Goal: Task Accomplishment & Management: Manage account settings

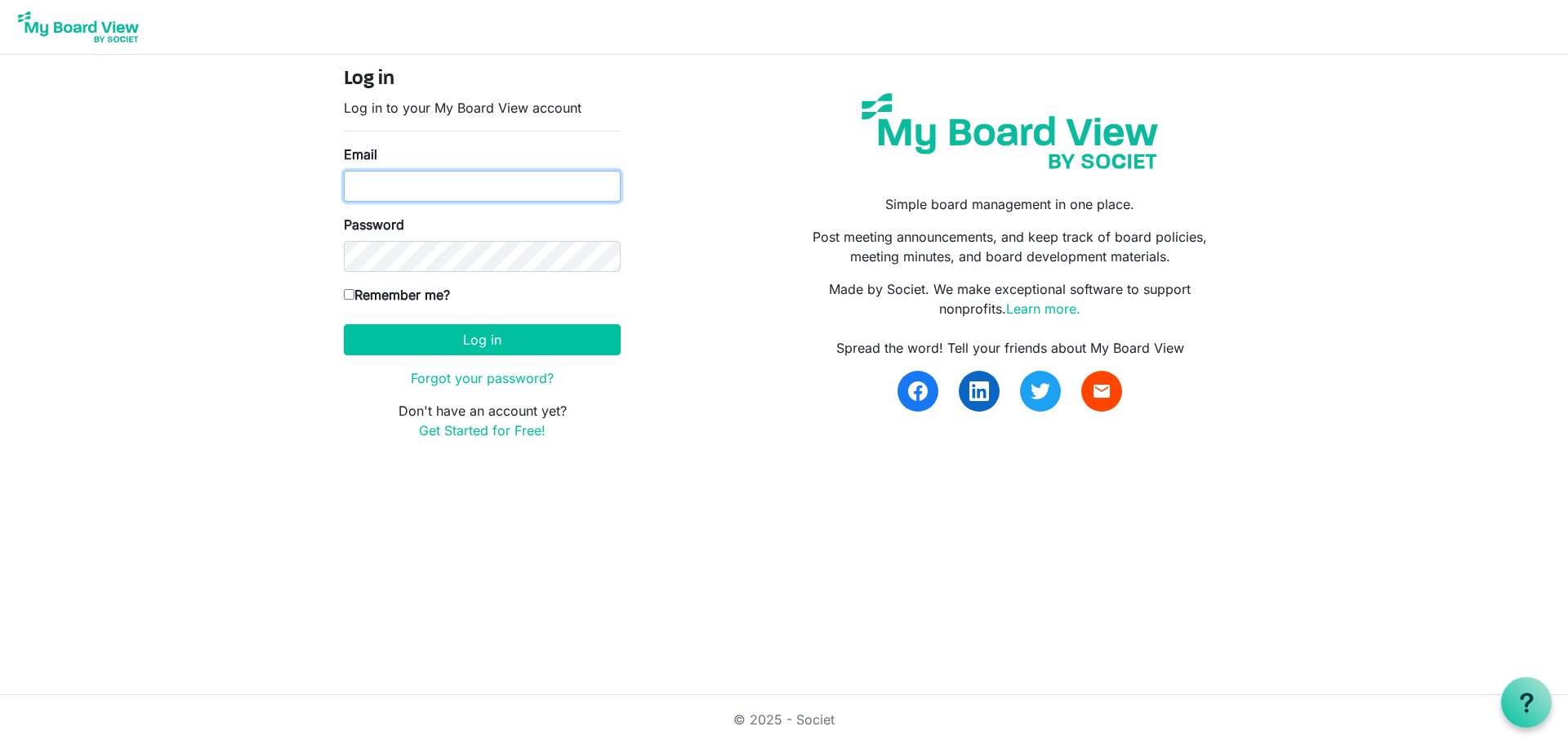
type input "director@idahofirewise.org"
click at [350, 297] on input "Remember me?" at bounding box center [349, 295] width 11 height 11
checkbox input "true"
click at [755, 344] on div "Log in Log in to your My Board View account Email director@idahofirewise.org Pa…" at bounding box center [784, 260] width 905 height 385
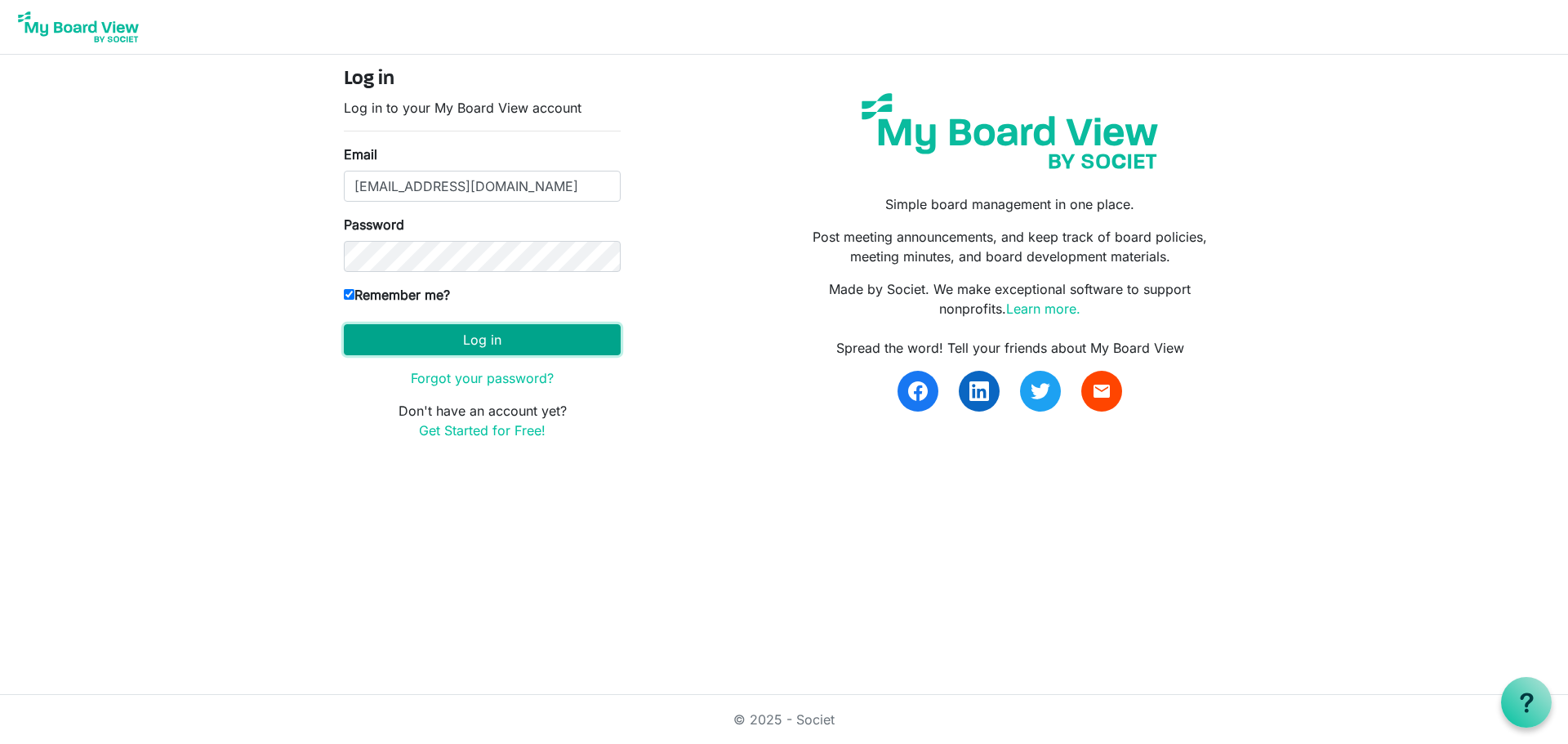
click at [484, 338] on button "Log in" at bounding box center [482, 340] width 277 height 31
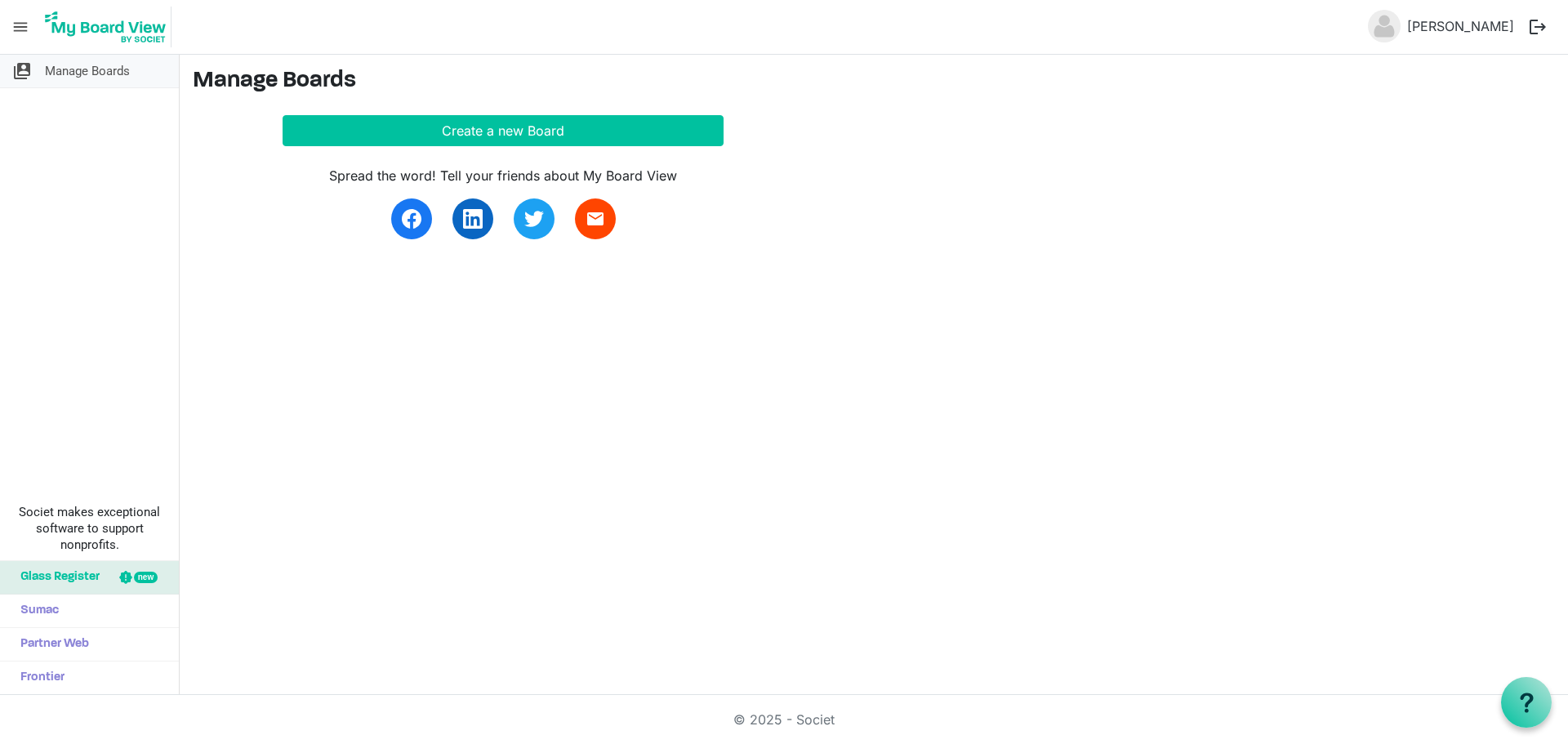
click at [90, 69] on span "Manage Boards" at bounding box center [87, 71] width 85 height 33
click at [18, 27] on span "menu" at bounding box center [20, 27] width 31 height 31
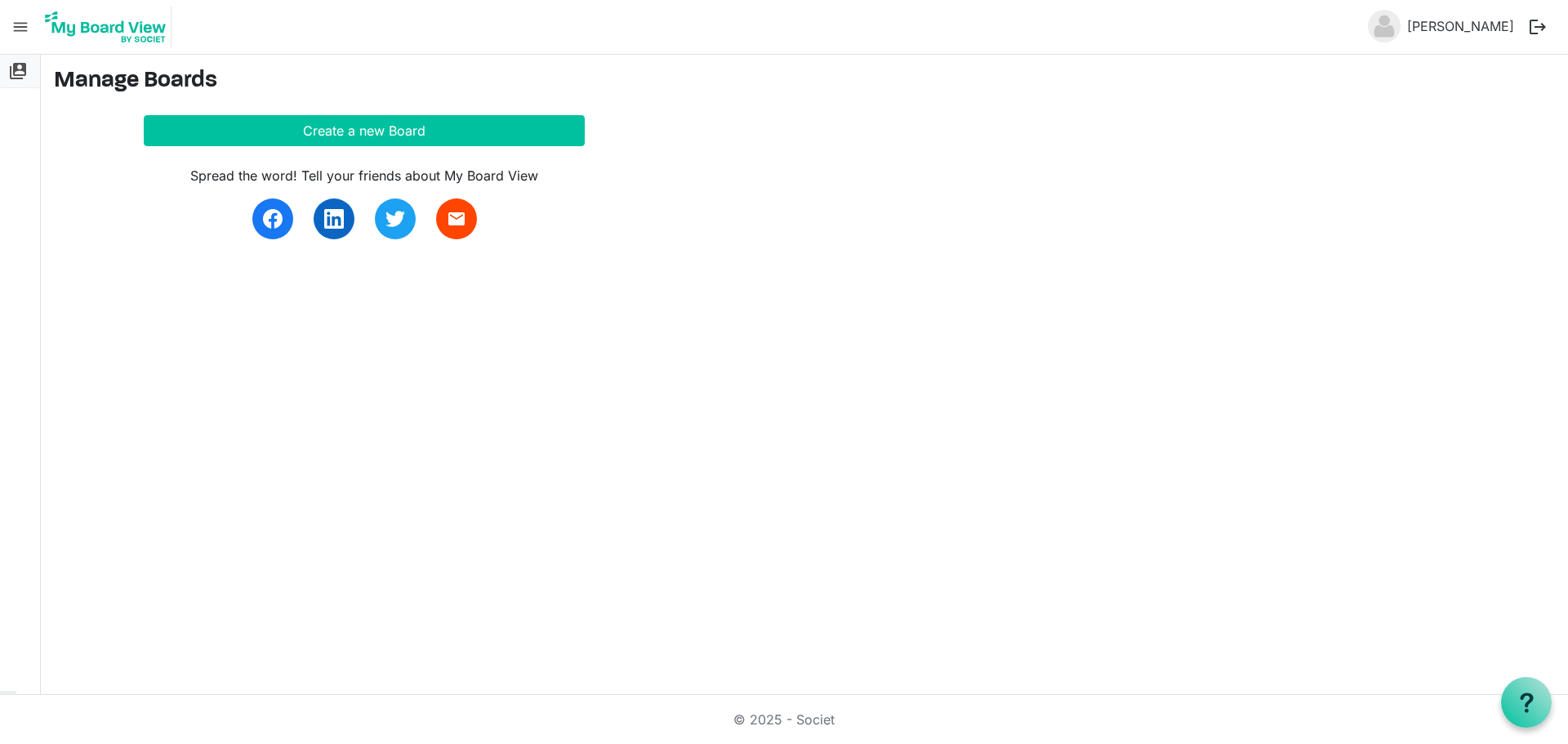
click at [14, 72] on span "switch_account" at bounding box center [17, 71] width 19 height 33
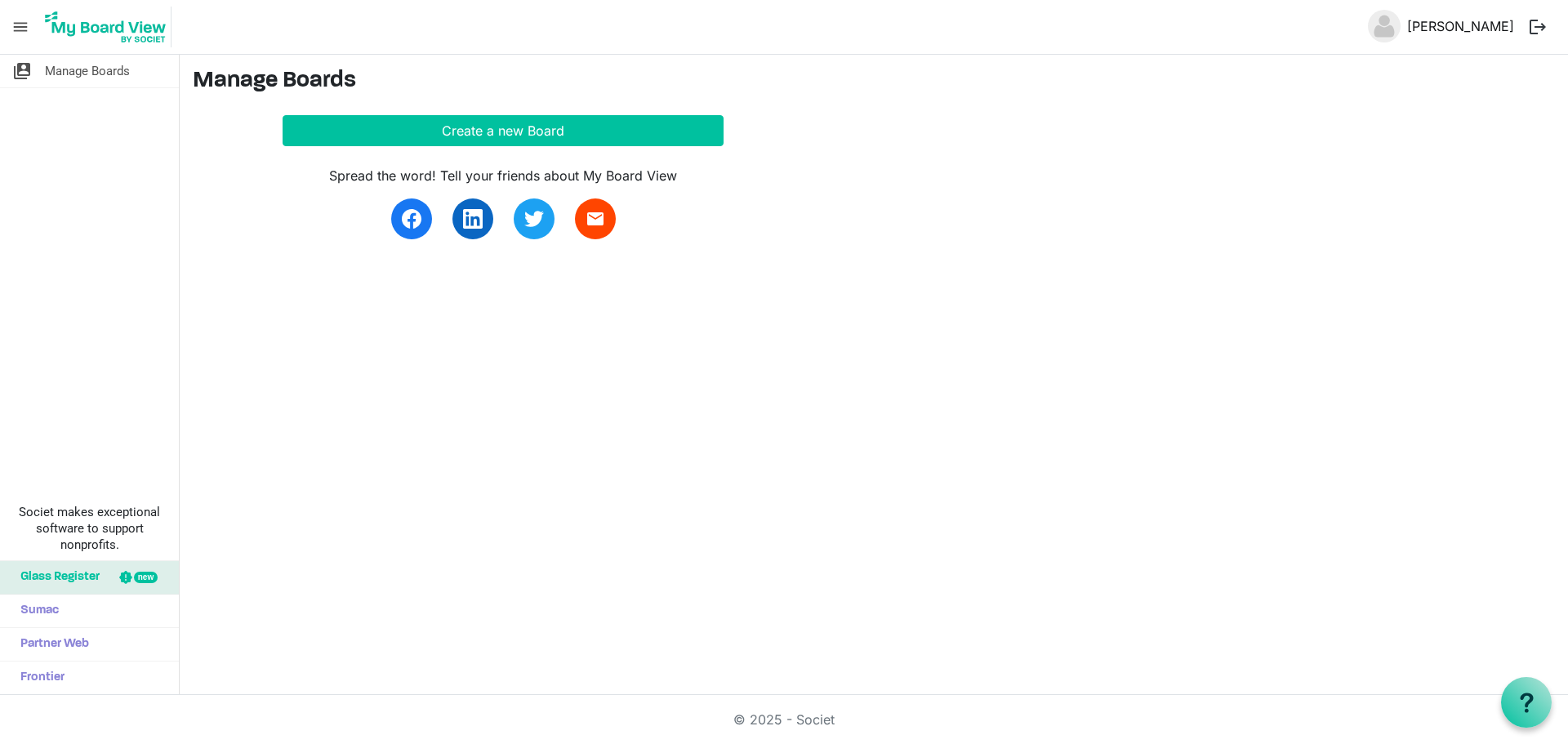
click at [1505, 17] on link "[PERSON_NAME]" at bounding box center [1460, 27] width 120 height 33
click at [1238, 502] on div "switch_account Manage Boards Societ makes exceptional software to support nonpr…" at bounding box center [784, 375] width 1568 height 641
